Goal: Check status: Check status

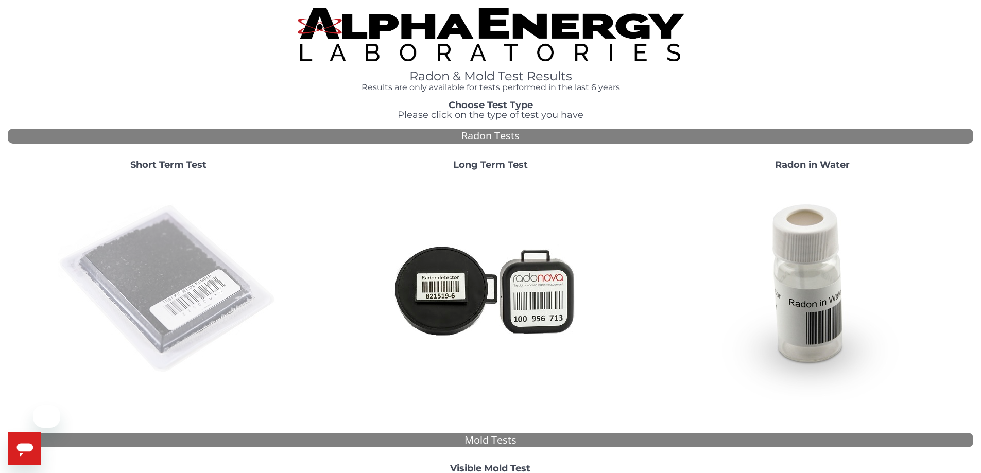
click at [185, 288] on img at bounding box center [168, 289] width 221 height 221
click at [159, 280] on img at bounding box center [168, 289] width 221 height 221
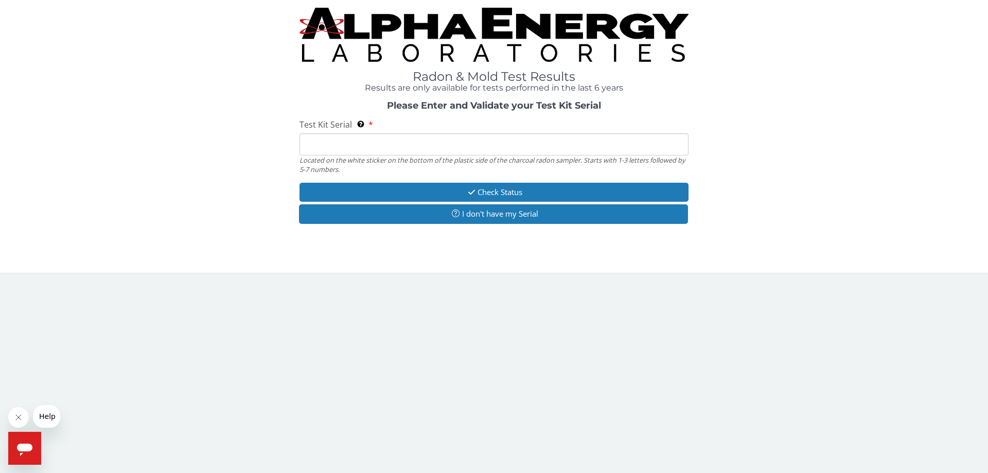
click at [342, 145] on input "Test Kit Serial Located on the white sticker on the bottom of the plastic side …" at bounding box center [494, 144] width 389 height 22
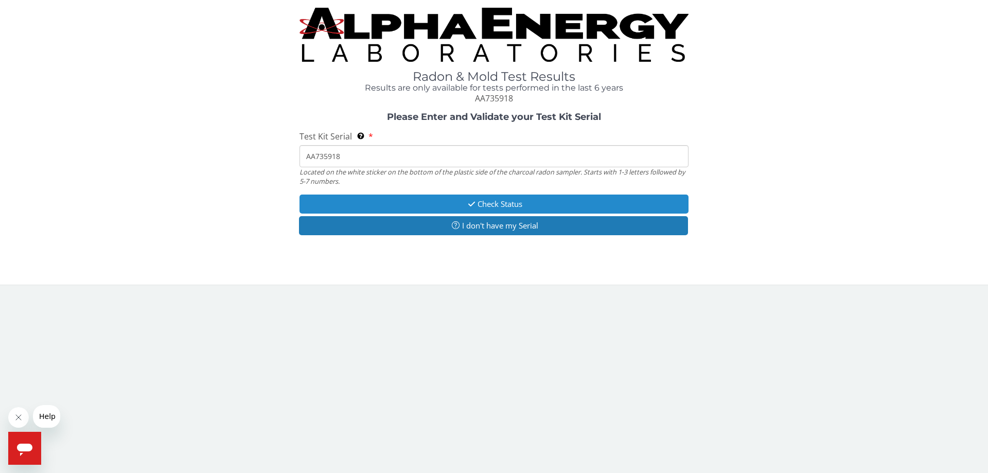
type input "AA735918"
click at [485, 207] on button "Check Status" at bounding box center [494, 204] width 389 height 19
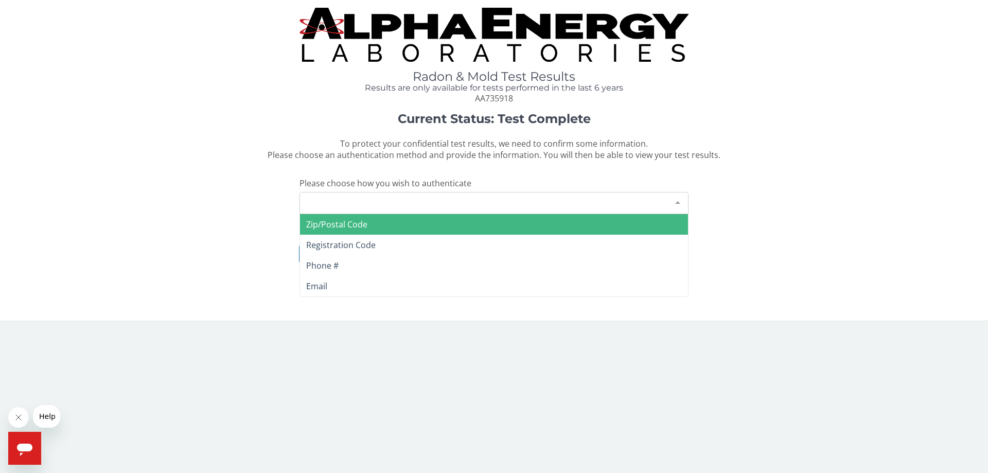
click at [441, 198] on div "Please make a selection" at bounding box center [494, 203] width 389 height 22
click at [408, 228] on span "Zip/Postal Code" at bounding box center [494, 224] width 388 height 21
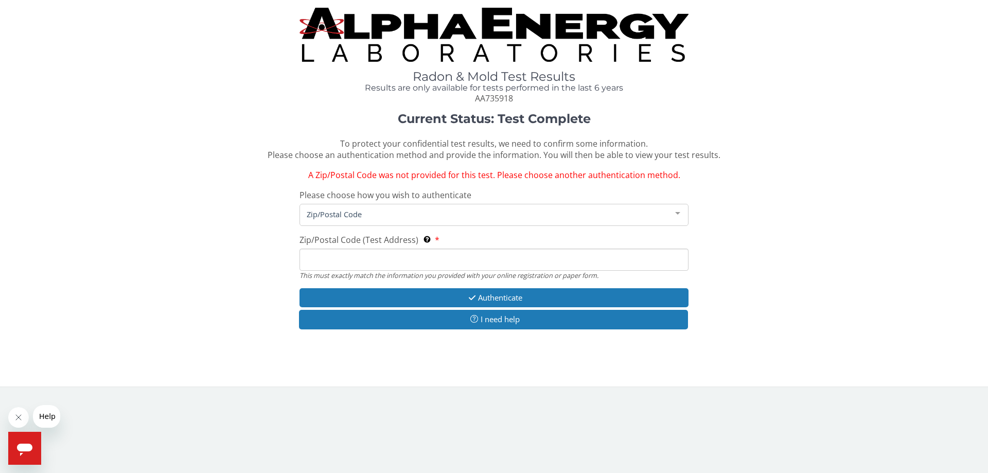
click at [382, 260] on input "Zip/Postal Code (Test Address) This must exactly match the information you prov…" at bounding box center [494, 260] width 389 height 22
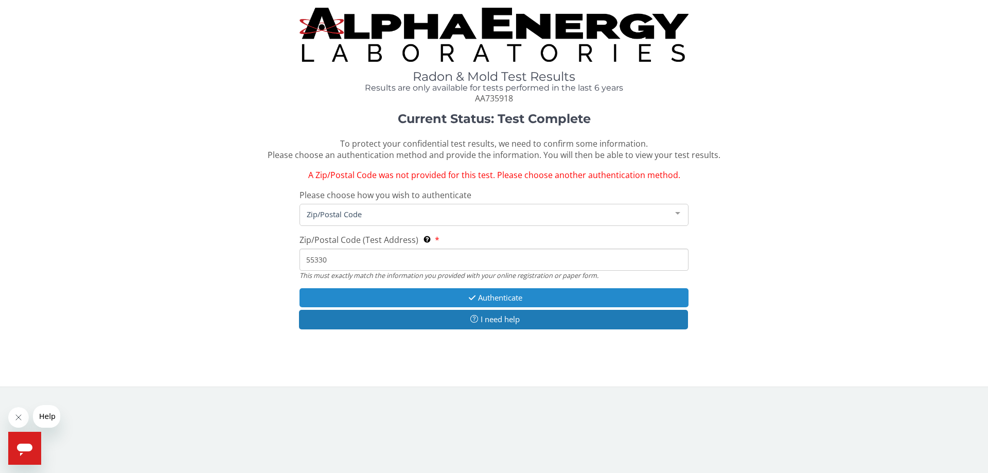
click at [481, 298] on button "Authenticate" at bounding box center [494, 297] width 389 height 19
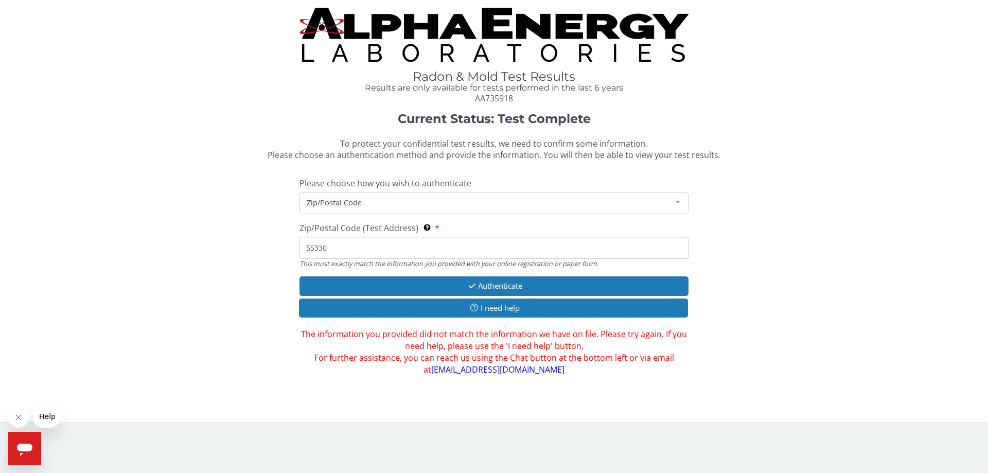
click at [362, 246] on input "55330" at bounding box center [494, 248] width 389 height 22
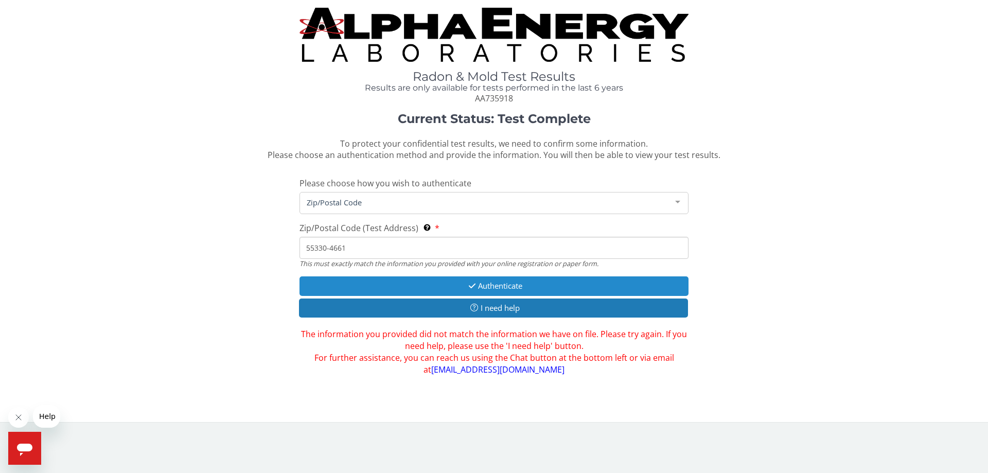
type input "55330-4661"
click at [475, 288] on icon "button" at bounding box center [472, 286] width 12 height 8
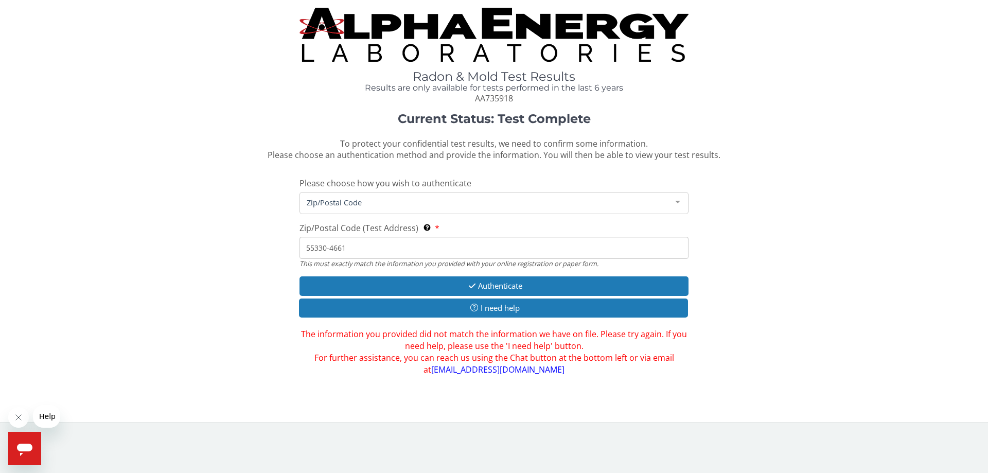
click at [408, 197] on span "Zip/Postal Code" at bounding box center [485, 202] width 363 height 11
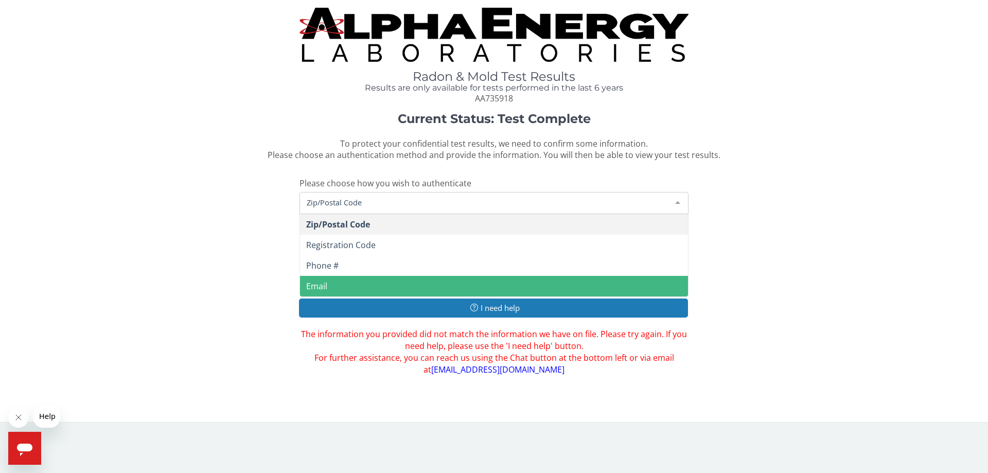
click at [351, 289] on span "Email" at bounding box center [494, 286] width 388 height 21
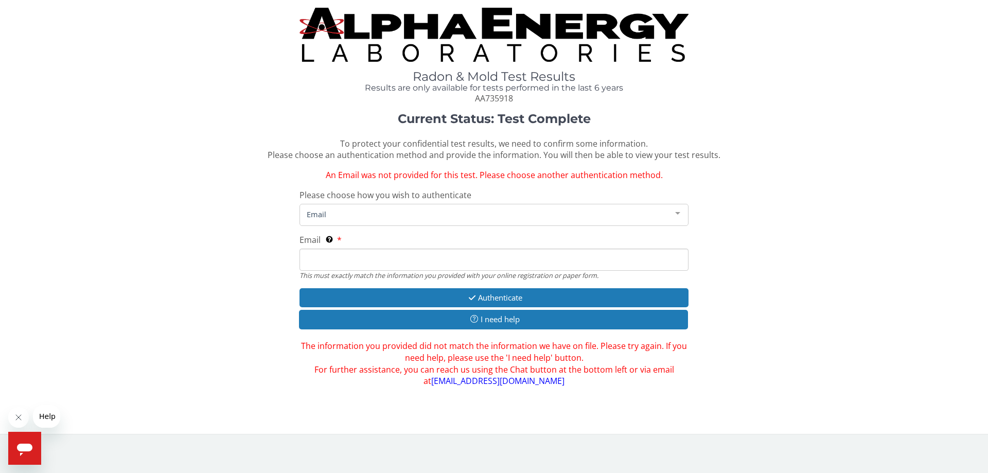
click at [341, 259] on input "Email This must exactly match the information you provided with your online reg…" at bounding box center [494, 260] width 389 height 22
type input "[PERSON_NAME][EMAIL_ADDRESS][PERSON_NAME][DOMAIN_NAME]"
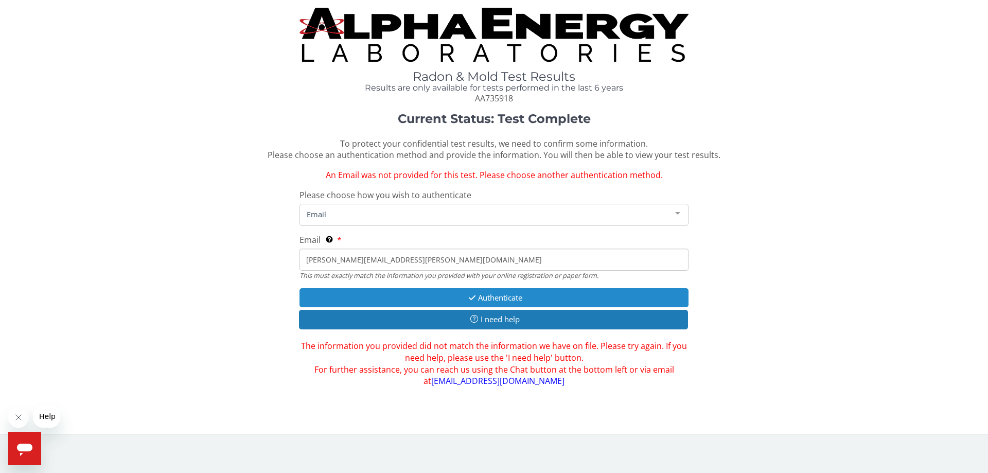
click at [482, 301] on button "Authenticate" at bounding box center [494, 297] width 389 height 19
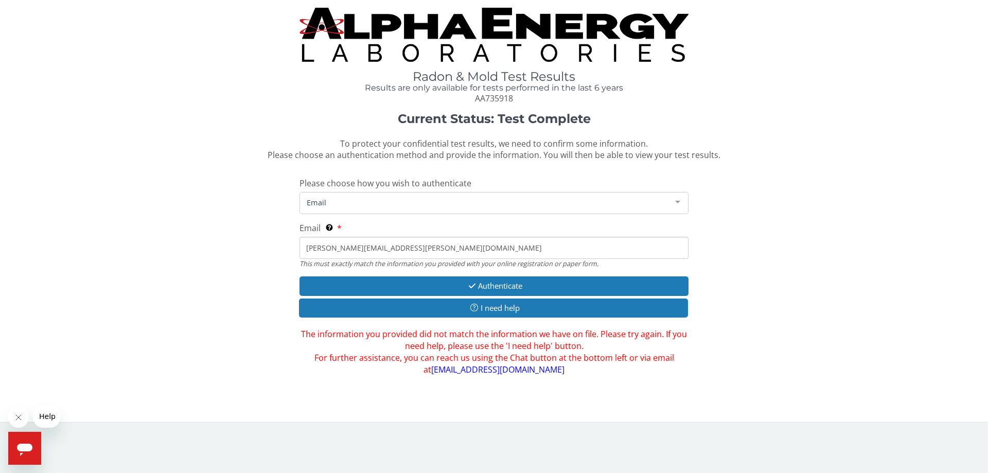
click at [372, 242] on input "[PERSON_NAME][EMAIL_ADDRESS][PERSON_NAME][DOMAIN_NAME]" at bounding box center [494, 248] width 389 height 22
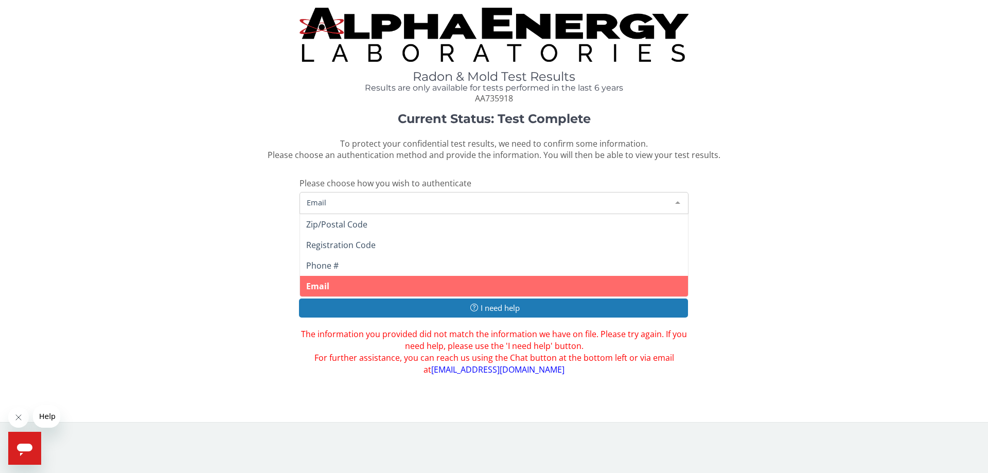
click at [369, 200] on span "Email" at bounding box center [485, 202] width 363 height 11
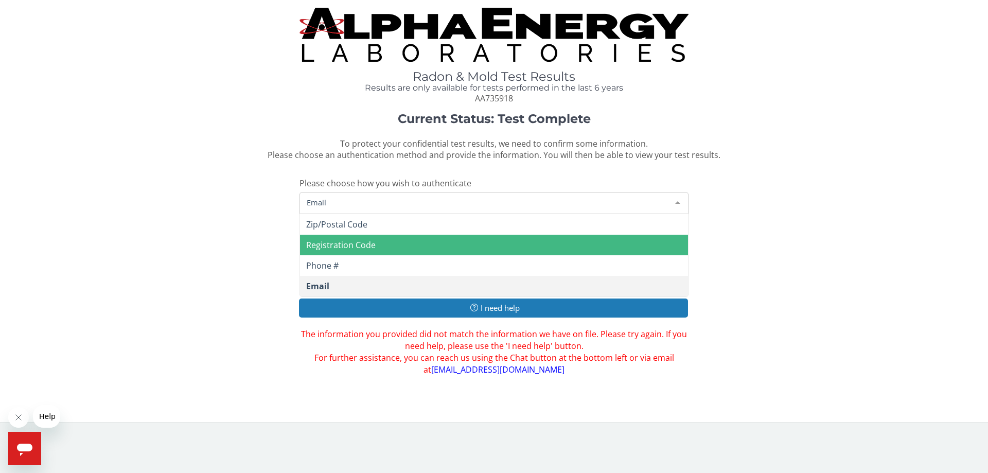
click at [383, 249] on span "Registration Code" at bounding box center [494, 245] width 388 height 21
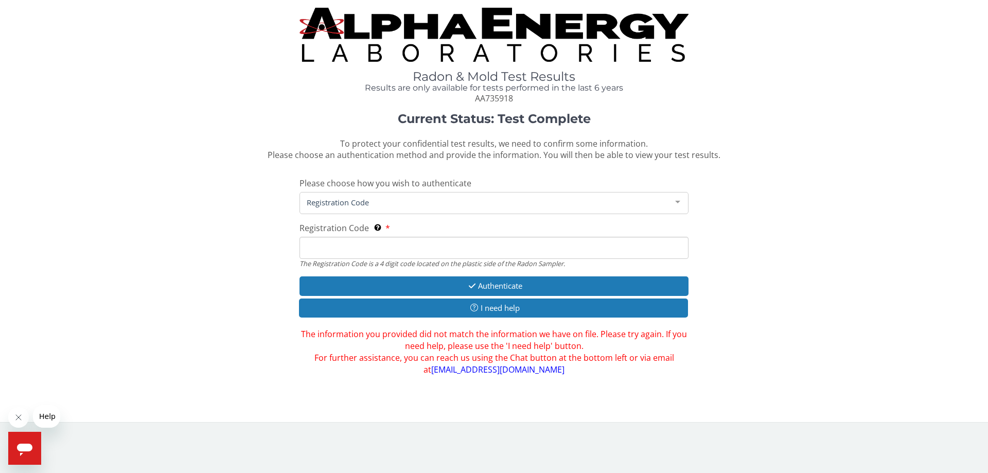
click at [361, 250] on input "Registration Code The Registration Code is a 4 digit code located on the plasti…" at bounding box center [494, 248] width 389 height 22
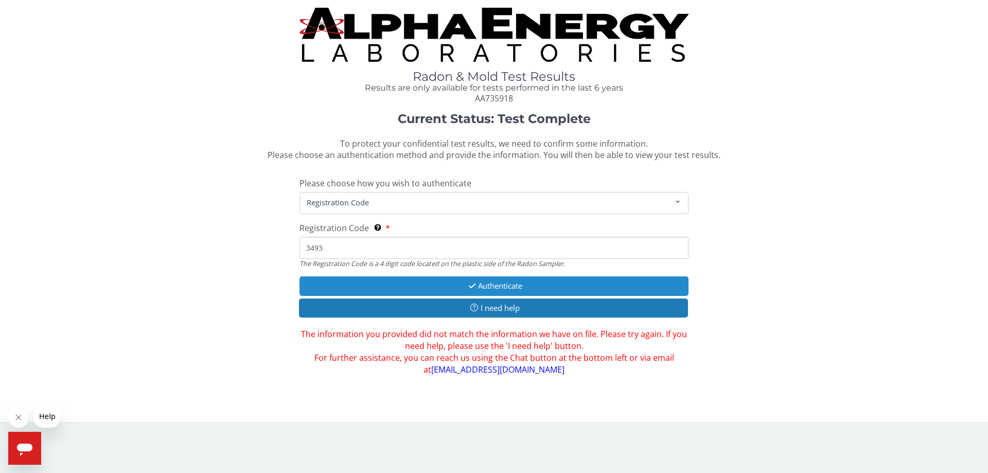
type input "3493"
click at [496, 287] on button "Authenticate" at bounding box center [494, 285] width 389 height 19
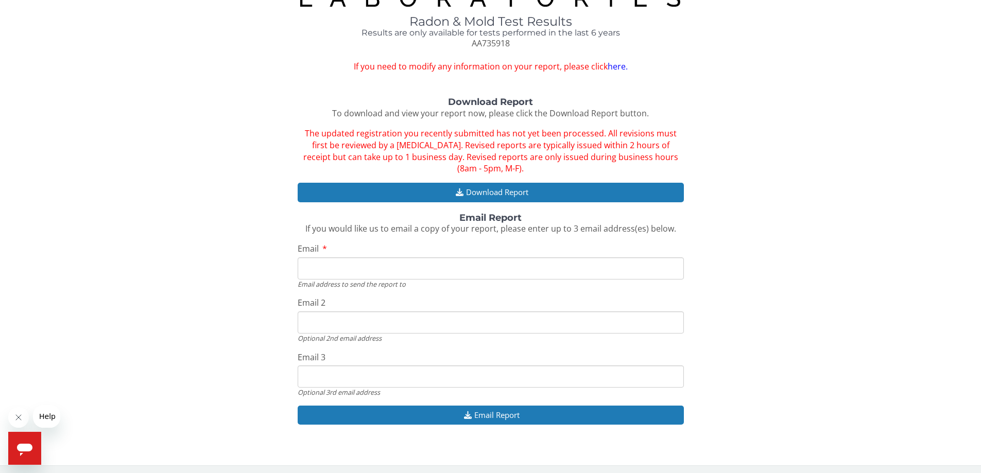
scroll to position [58, 0]
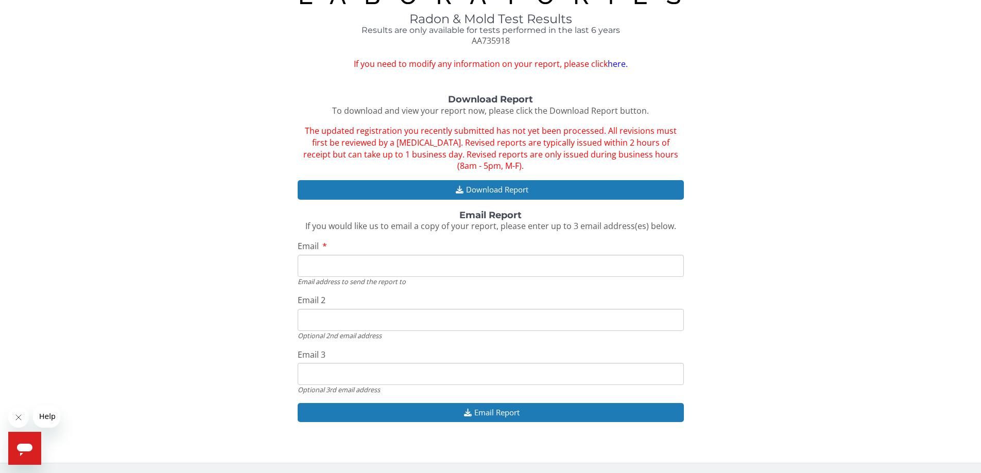
click at [325, 266] on input "Email" at bounding box center [491, 266] width 386 height 22
type input "[PERSON_NAME][EMAIL_ADDRESS][PERSON_NAME][DOMAIN_NAME]"
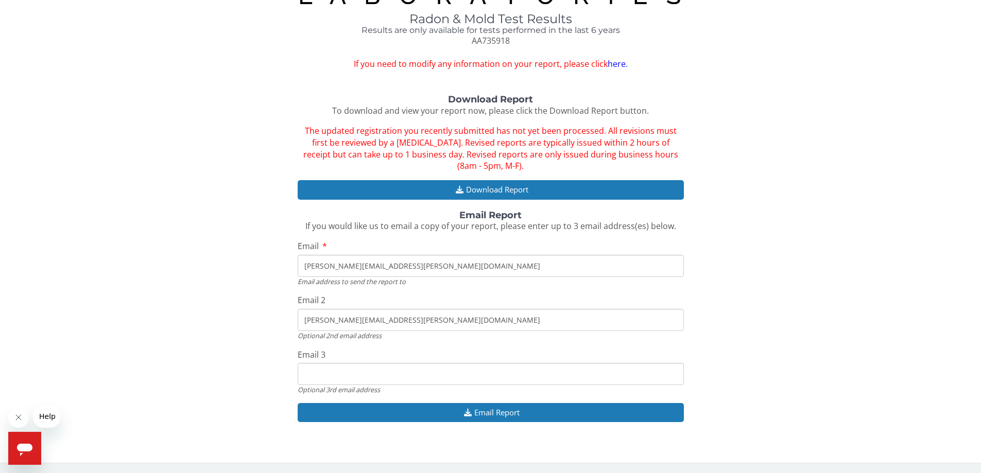
type input "[PERSON_NAME][EMAIL_ADDRESS][PERSON_NAME][DOMAIN_NAME]"
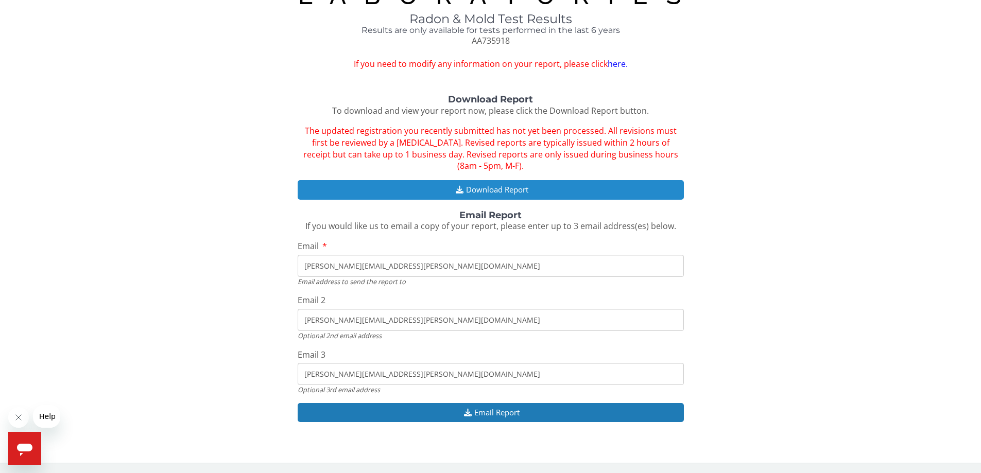
click at [498, 190] on button "Download Report" at bounding box center [491, 189] width 386 height 19
